Goal: Information Seeking & Learning: Learn about a topic

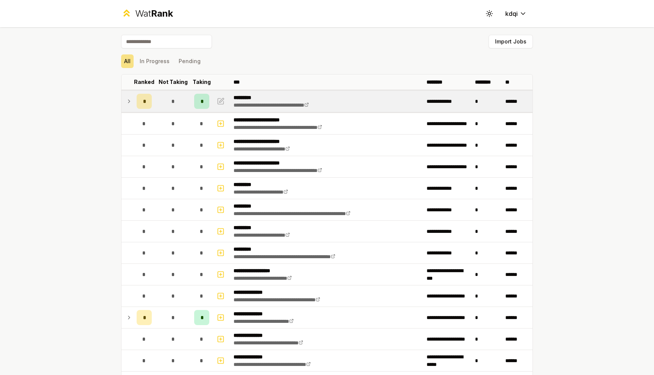
click at [132, 104] on td at bounding box center [127, 101] width 12 height 21
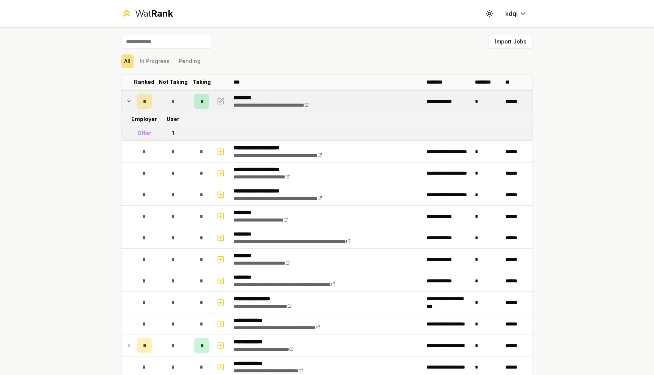
click at [132, 104] on td at bounding box center [127, 101] width 12 height 21
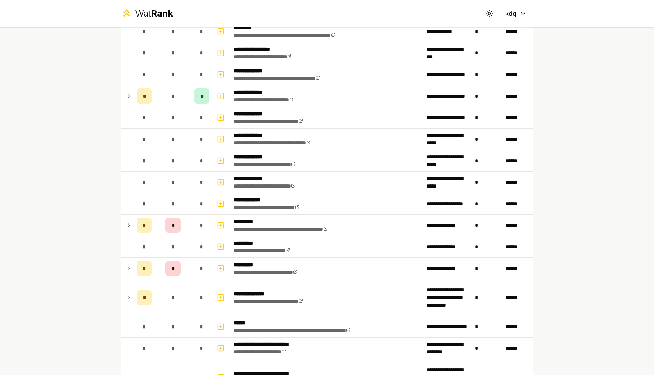
scroll to position [224, 0]
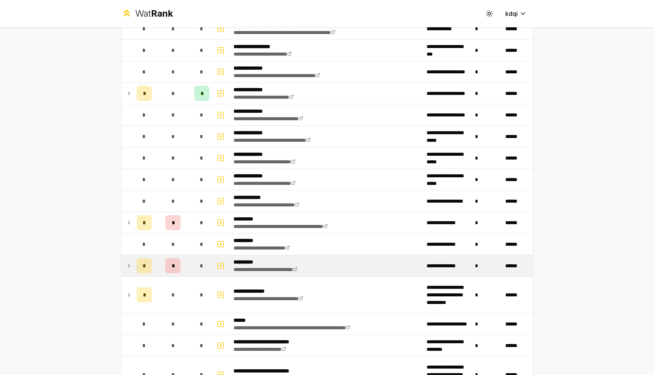
click at [133, 264] on td at bounding box center [127, 265] width 12 height 21
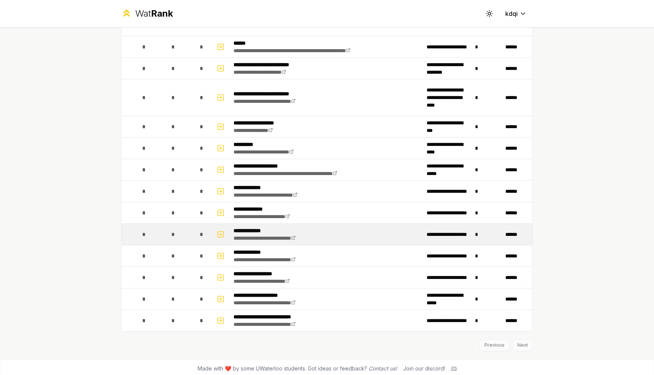
scroll to position [566, 0]
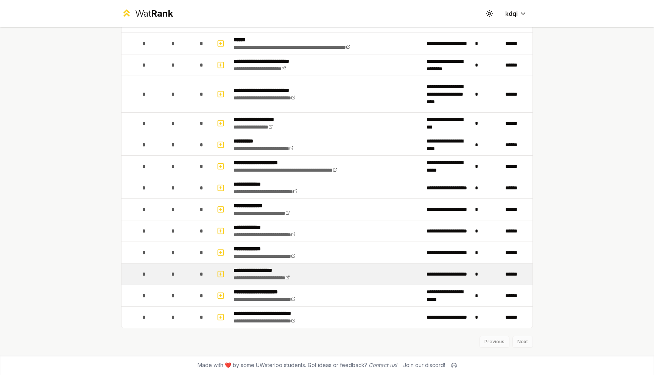
click at [142, 273] on div "*" at bounding box center [144, 274] width 15 height 15
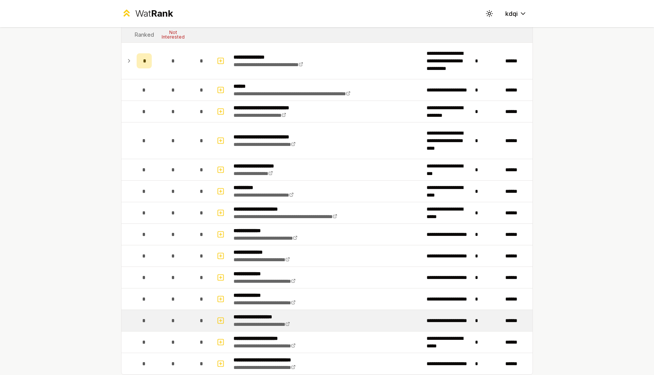
scroll to position [511, 0]
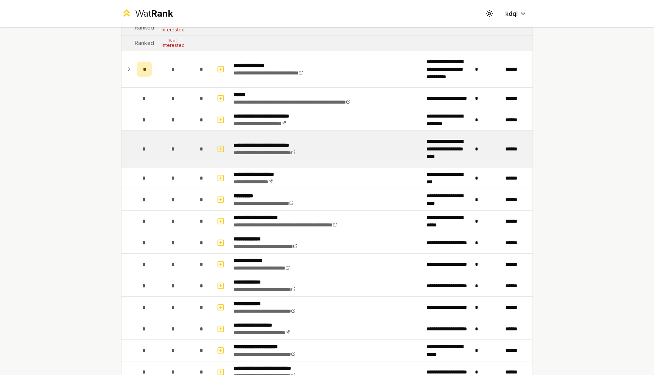
click at [215, 149] on td at bounding box center [221, 149] width 18 height 36
click at [222, 150] on icon "button" at bounding box center [221, 149] width 8 height 9
select select
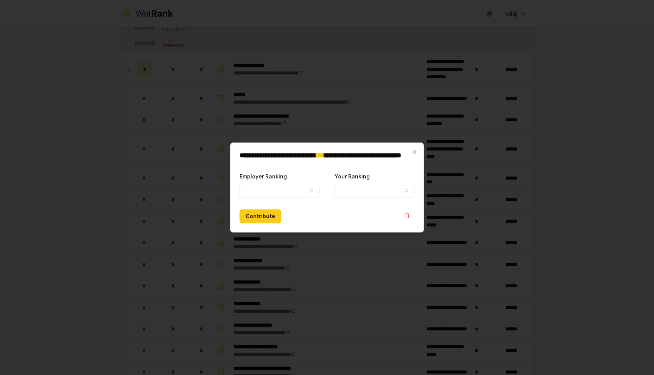
click at [221, 150] on div at bounding box center [327, 187] width 654 height 375
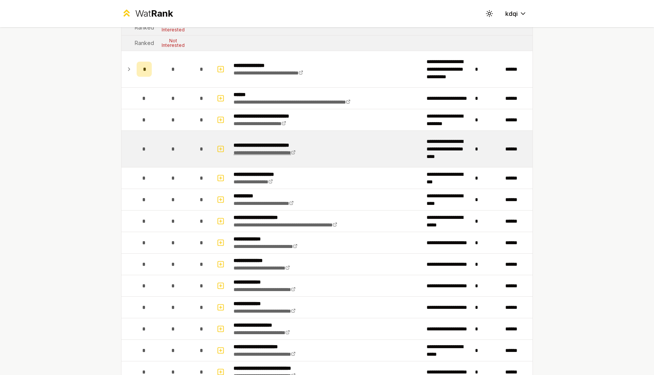
click at [268, 153] on link "**********" at bounding box center [265, 152] width 62 height 5
